Goal: Task Accomplishment & Management: Manage account settings

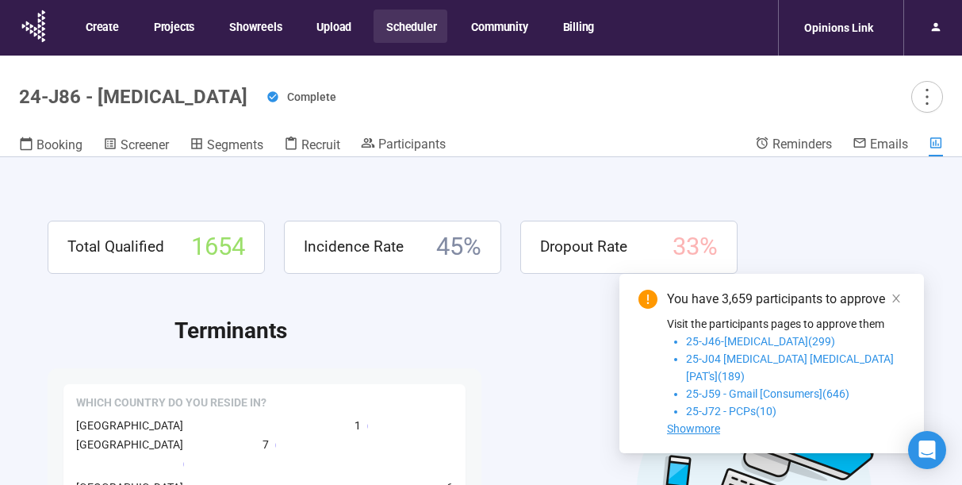
click at [412, 26] on button "Scheduler" at bounding box center [411, 26] width 74 height 33
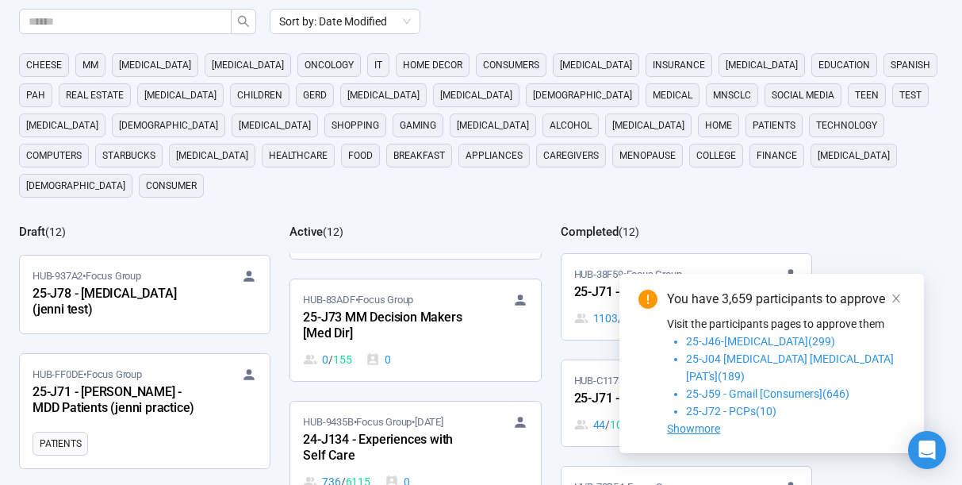
scroll to position [87, 0]
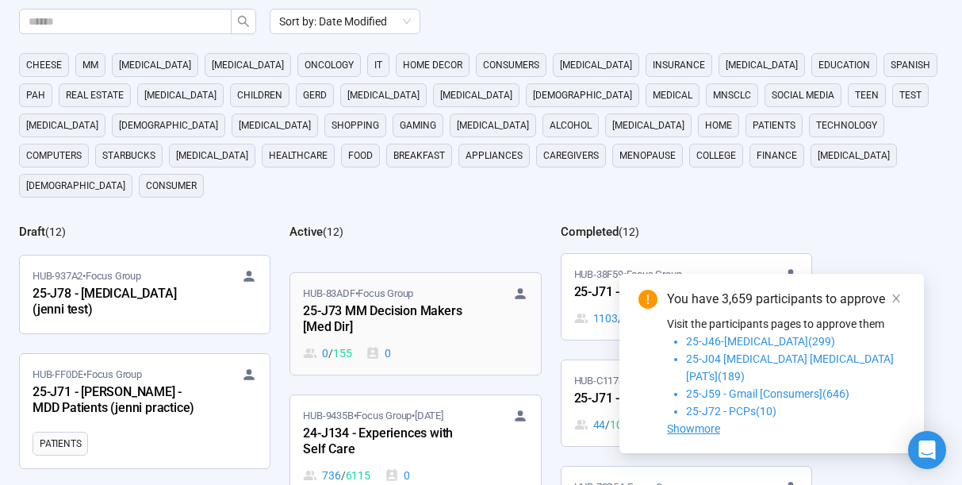
click at [417, 301] on div "25-J73 MM Decision Makers [Med Dir]" at bounding box center [390, 319] width 175 height 36
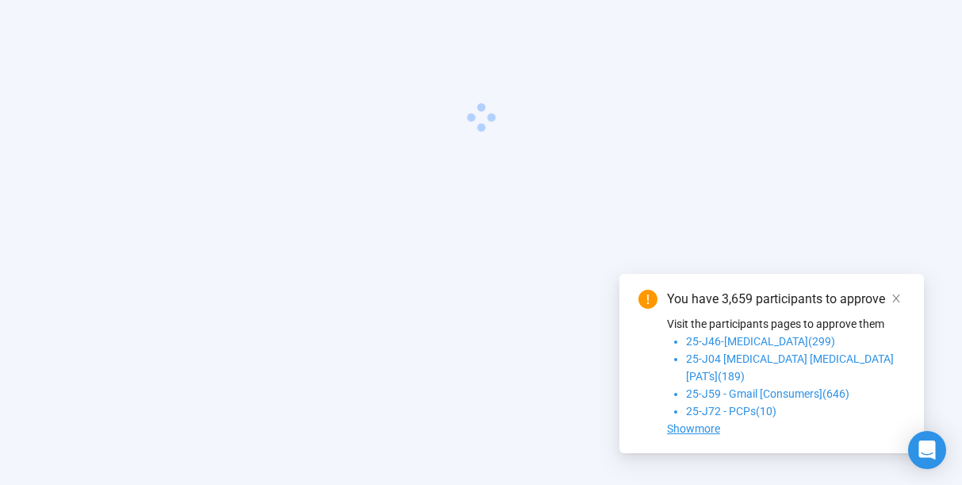
scroll to position [56, 0]
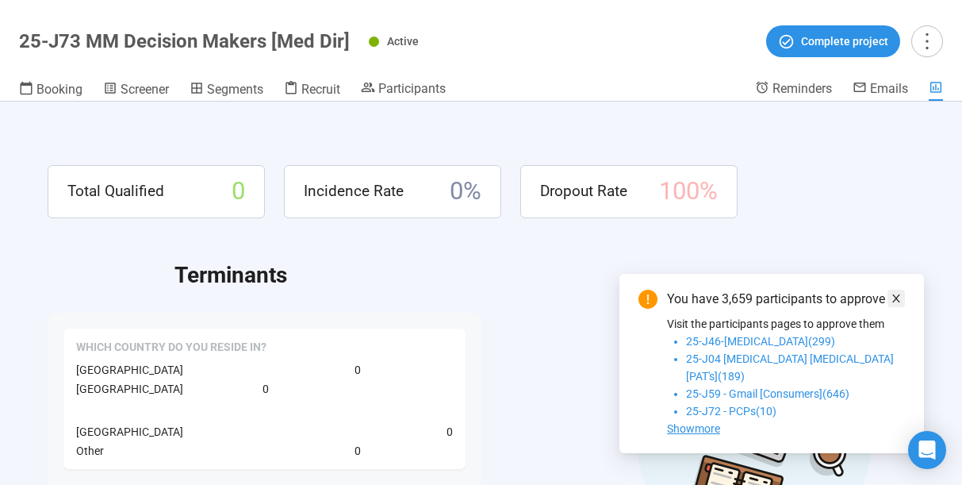
click at [895, 304] on icon "close" at bounding box center [896, 298] width 11 height 11
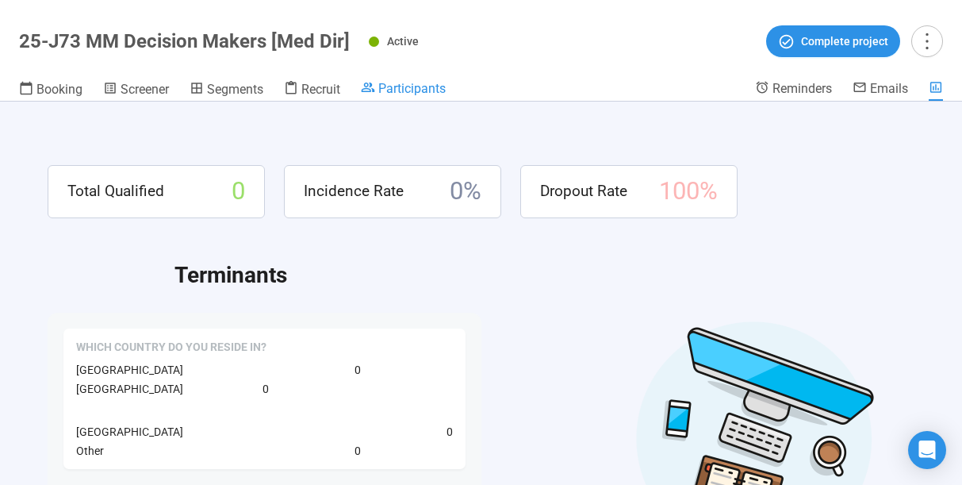
click at [412, 86] on span "Participants" at bounding box center [411, 88] width 67 height 15
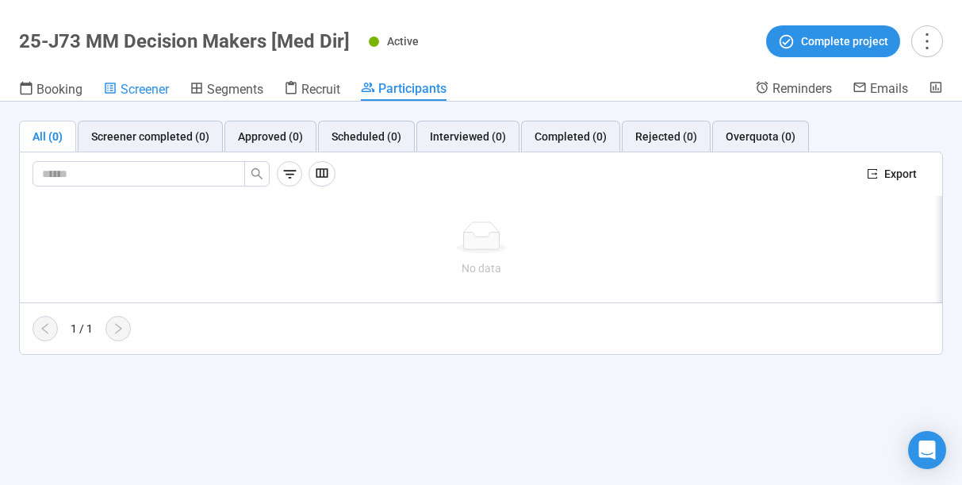
click at [142, 87] on span "Screener" at bounding box center [145, 89] width 48 height 15
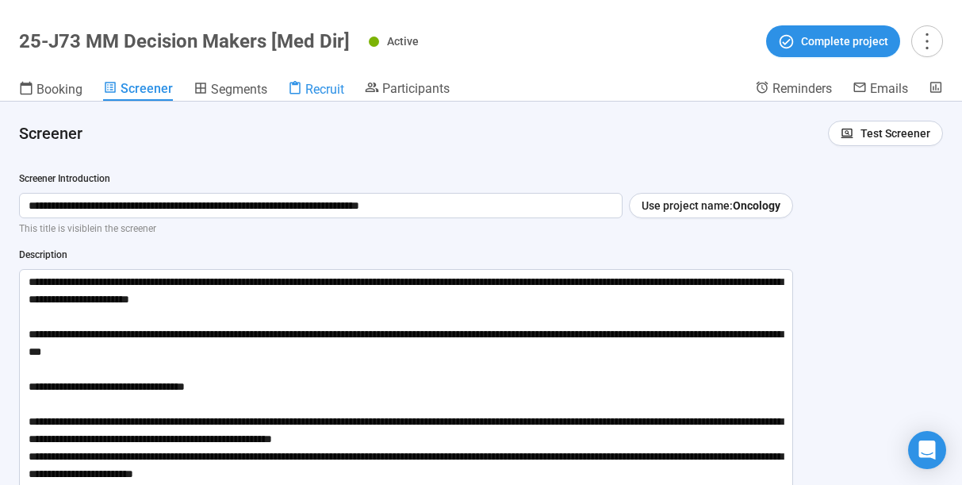
click at [320, 97] on link "Recruit" at bounding box center [316, 90] width 56 height 21
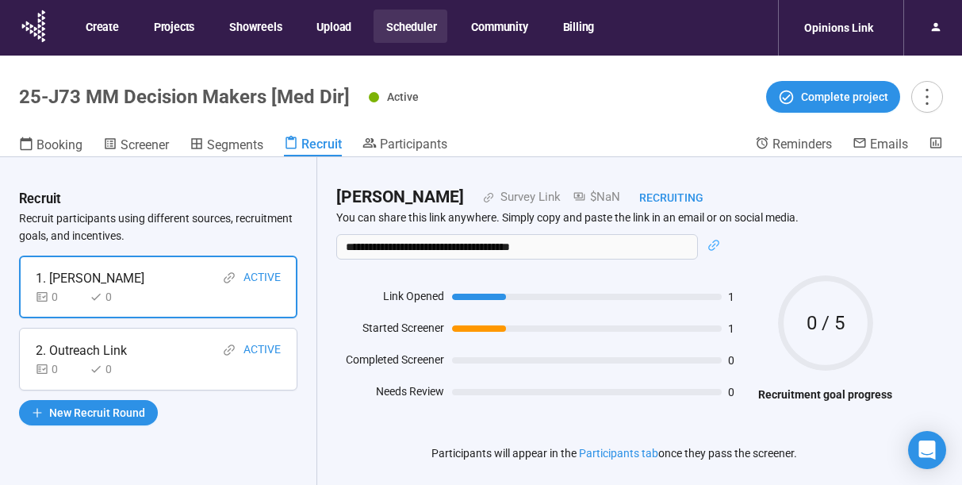
click at [405, 30] on button "Scheduler" at bounding box center [411, 26] width 74 height 33
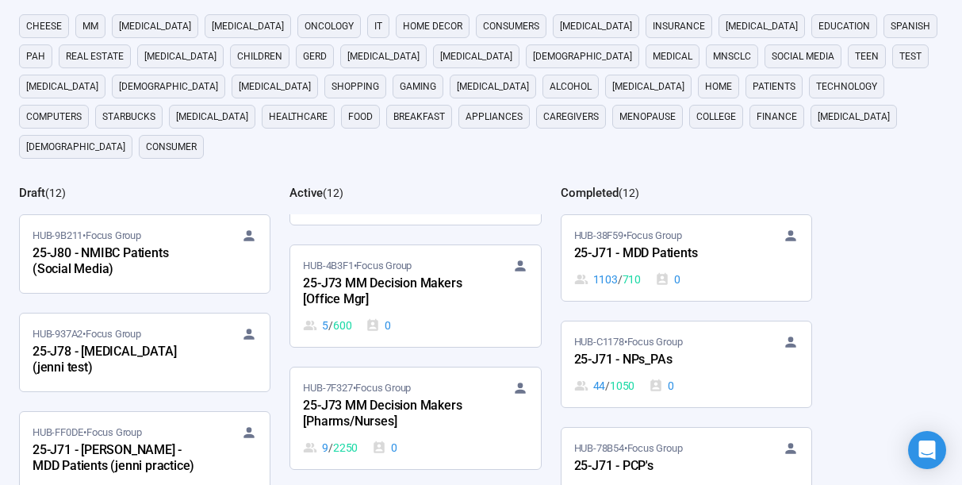
scroll to position [458, 0]
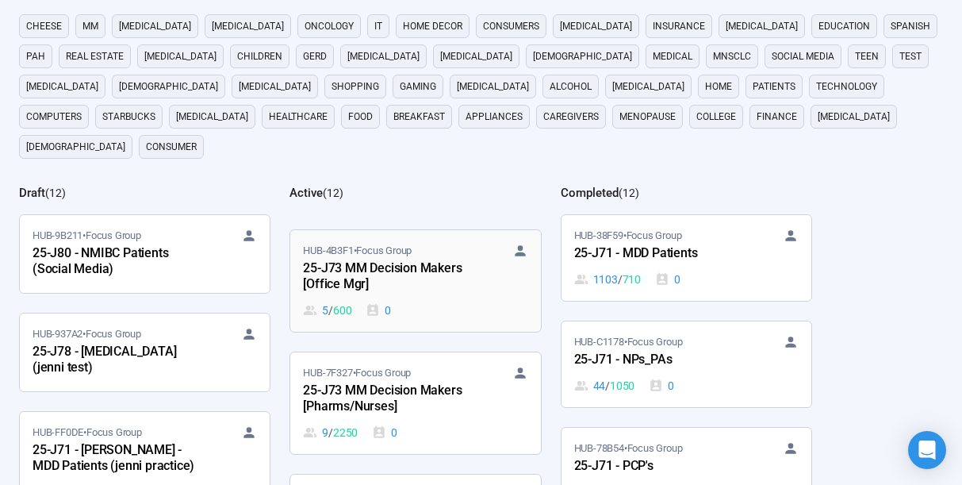
click at [378, 259] on div "25-J73 MM Decision Makers [Office Mgr]" at bounding box center [390, 277] width 175 height 36
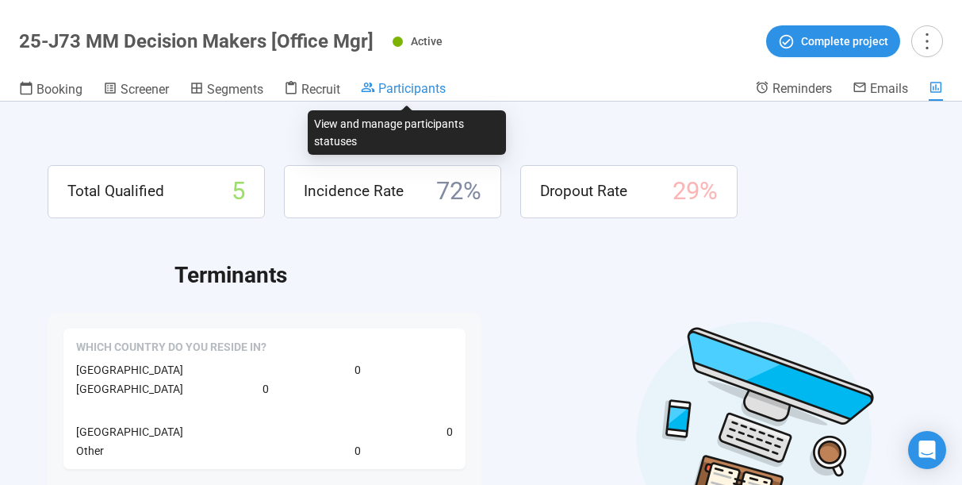
click at [405, 93] on span "Participants" at bounding box center [411, 88] width 67 height 15
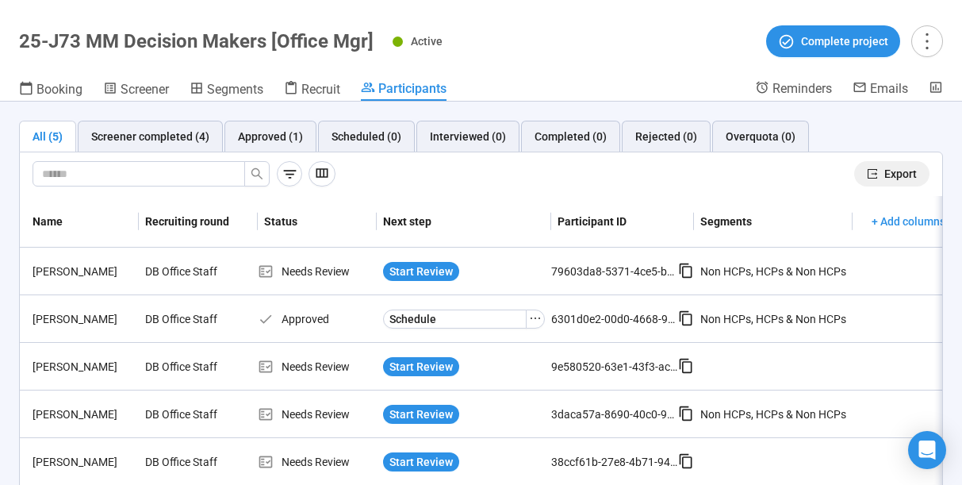
click at [891, 174] on span "Export" at bounding box center [901, 173] width 33 height 17
click at [248, 204] on th "Recruiting round" at bounding box center [198, 222] width 119 height 52
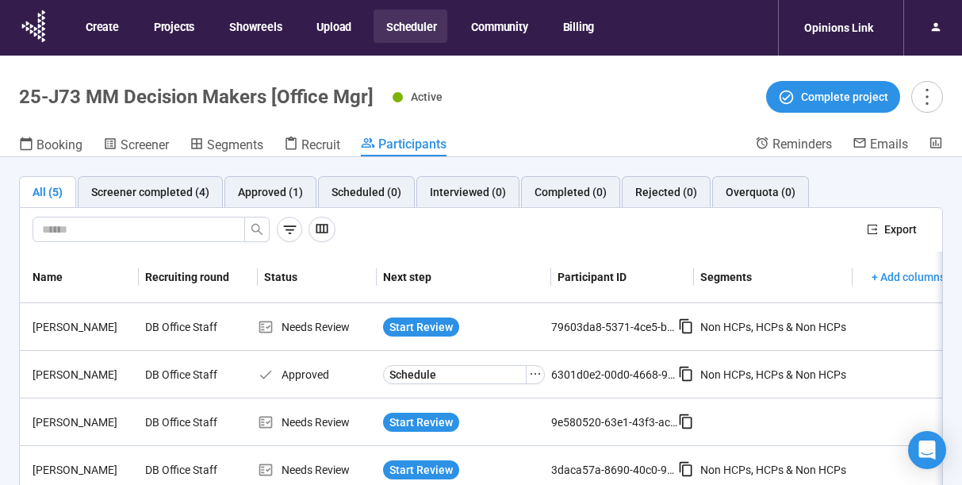
click at [394, 25] on button "Scheduler" at bounding box center [411, 26] width 74 height 33
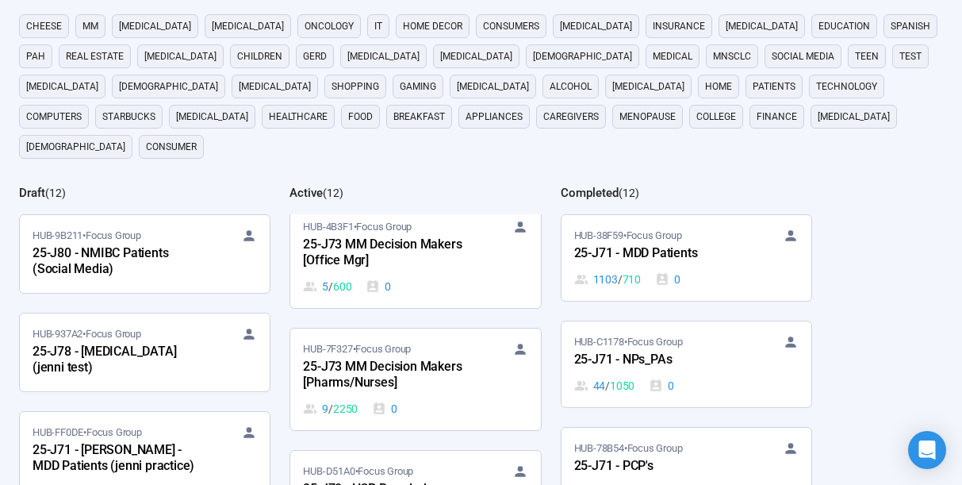
scroll to position [461, 0]
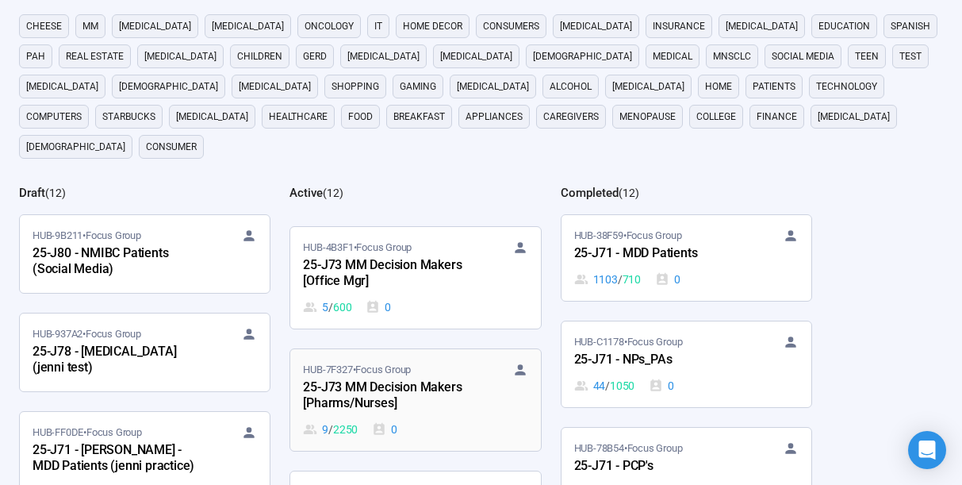
click at [367, 378] on div "25-J73 MM Decision Makers [Pharms/Nurses]" at bounding box center [390, 396] width 175 height 36
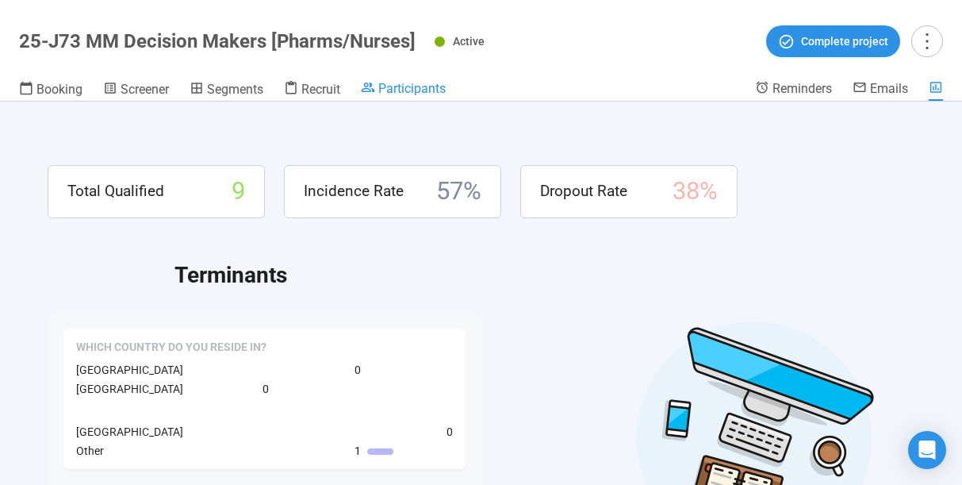
click at [411, 89] on span "Participants" at bounding box center [411, 88] width 67 height 15
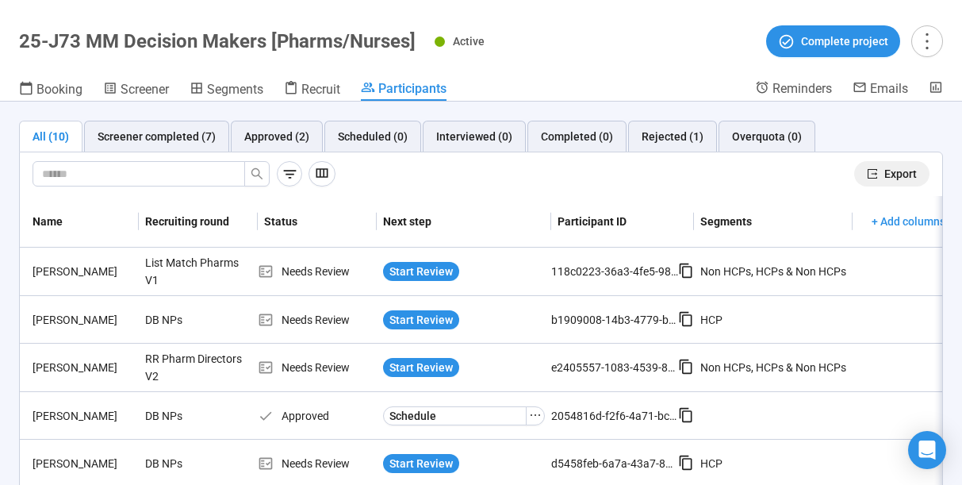
click at [895, 179] on span "Export" at bounding box center [901, 173] width 33 height 17
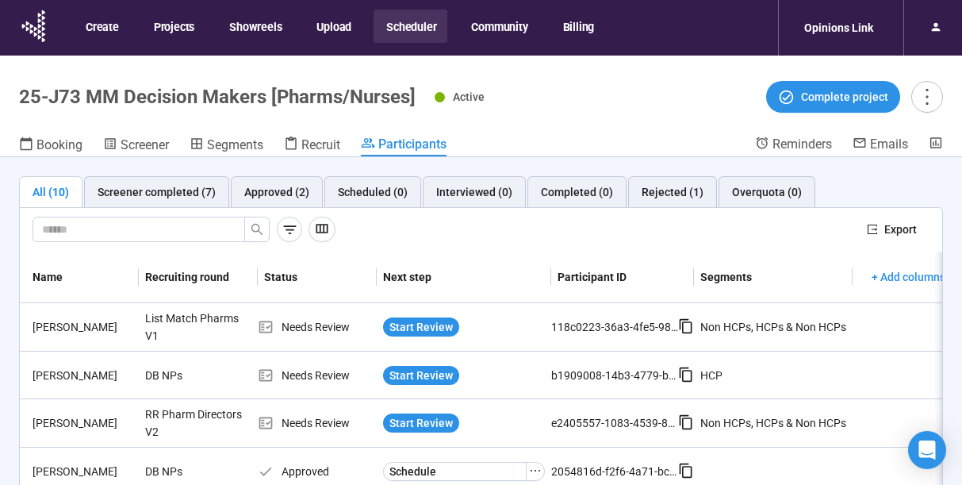
click at [410, 25] on button "Scheduler" at bounding box center [411, 26] width 74 height 33
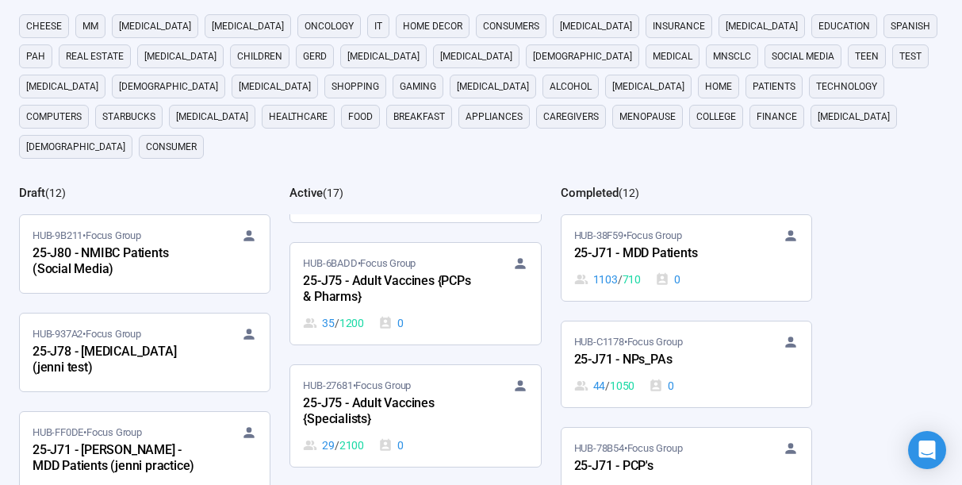
scroll to position [936, 0]
